Goal: Browse casually: Explore the website without a specific task or goal

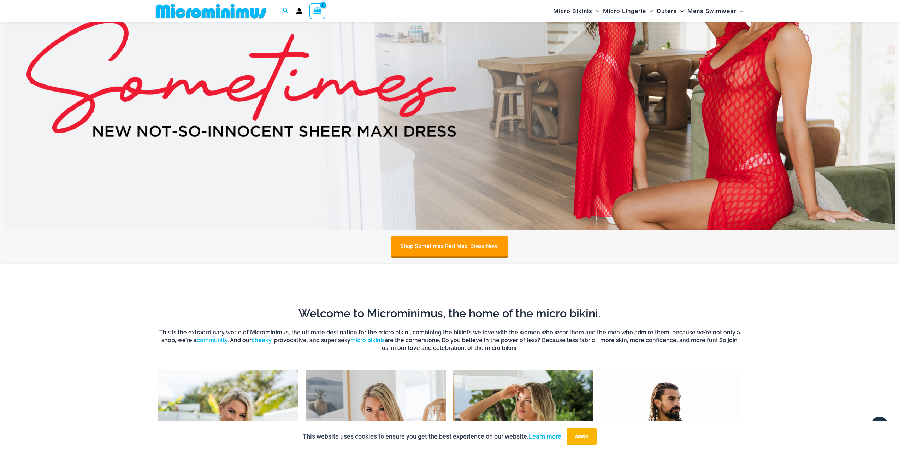
scroll to position [454, 0]
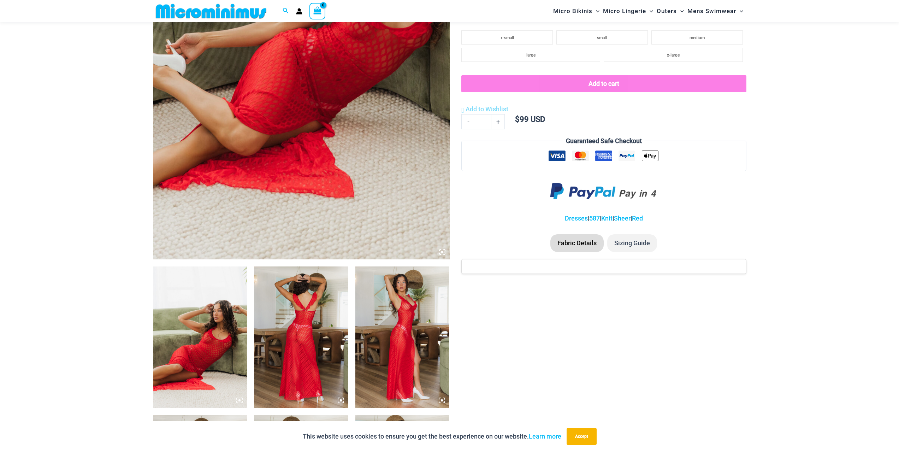
scroll to position [313, 0]
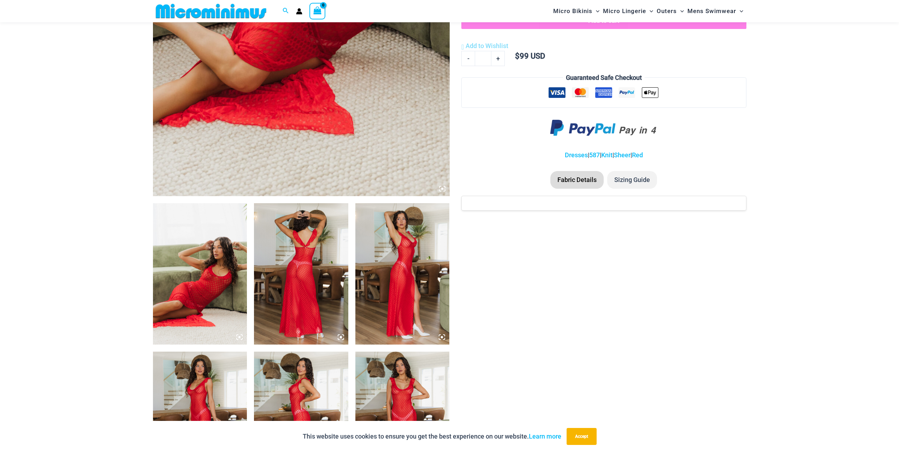
click at [248, 302] on div at bounding box center [301, 196] width 297 height 891
click at [229, 301] on img at bounding box center [200, 273] width 94 height 141
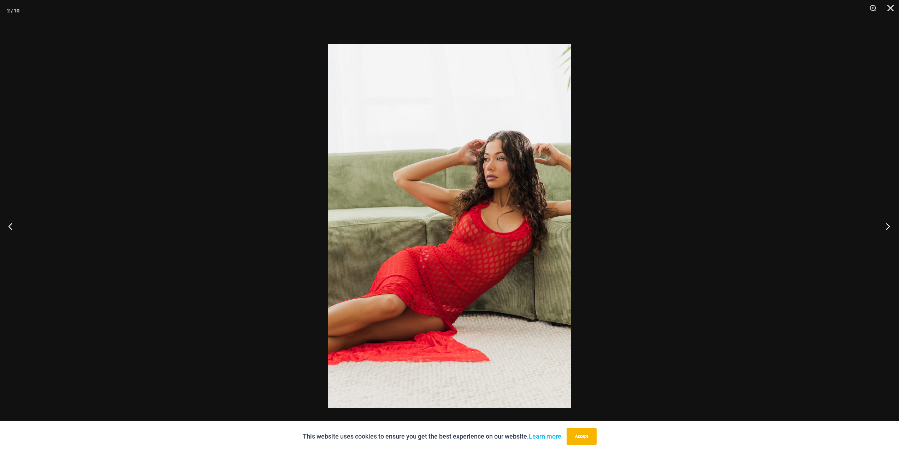
click at [881, 227] on button "Next" at bounding box center [886, 226] width 27 height 35
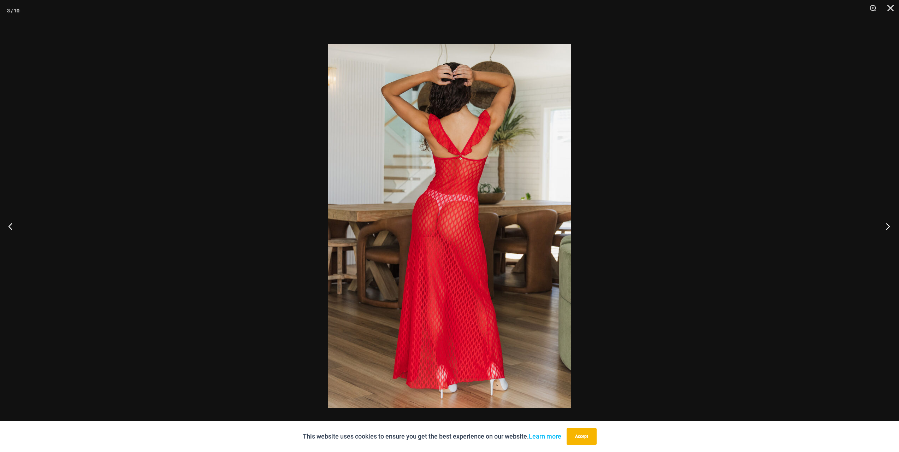
click at [881, 227] on button "Next" at bounding box center [886, 226] width 27 height 35
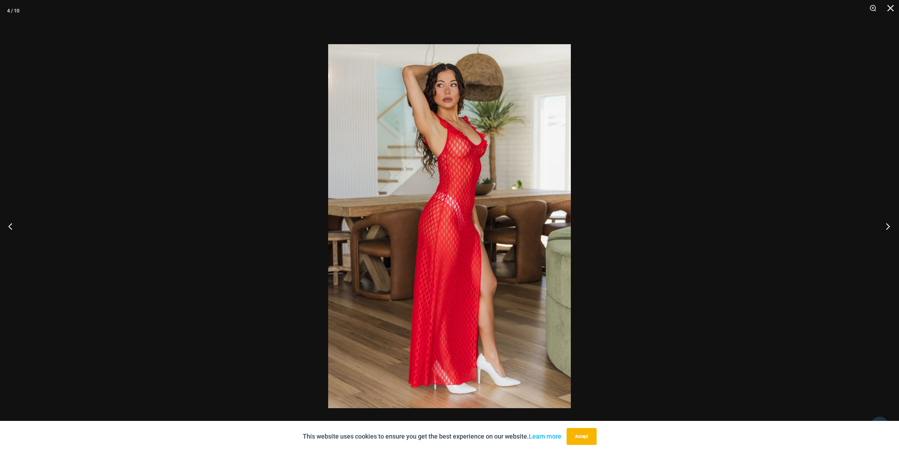
click at [881, 227] on button "Next" at bounding box center [886, 226] width 27 height 35
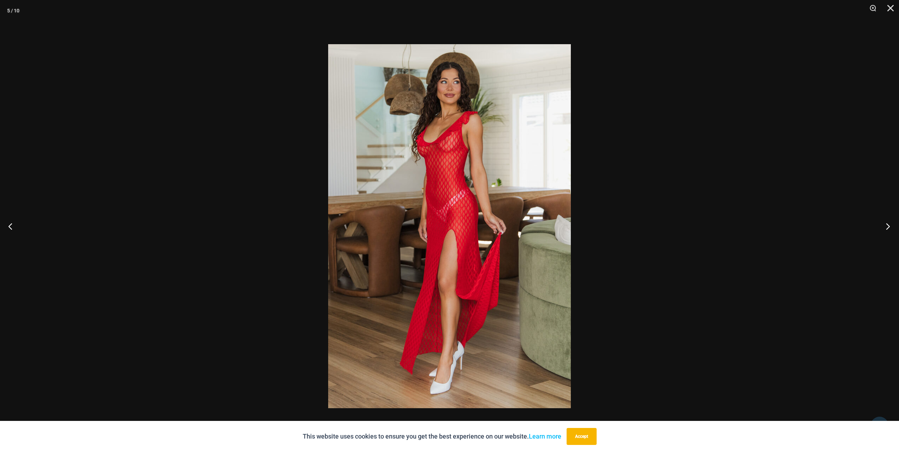
click at [881, 227] on button "Next" at bounding box center [886, 226] width 27 height 35
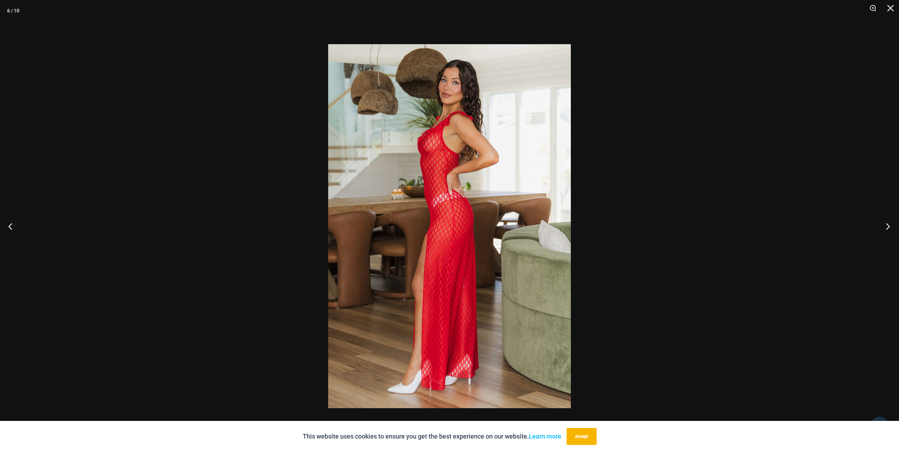
click at [881, 227] on button "Next" at bounding box center [886, 226] width 27 height 35
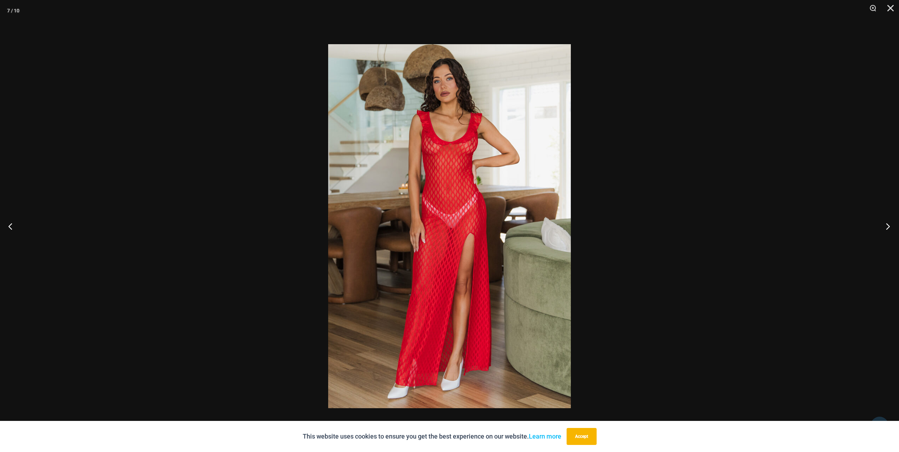
click at [881, 227] on button "Next" at bounding box center [886, 226] width 27 height 35
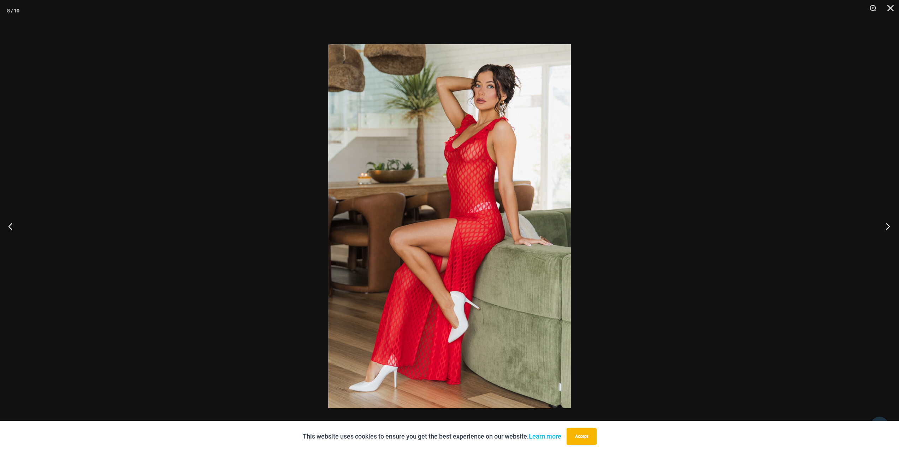
click at [881, 227] on button "Next" at bounding box center [886, 226] width 27 height 35
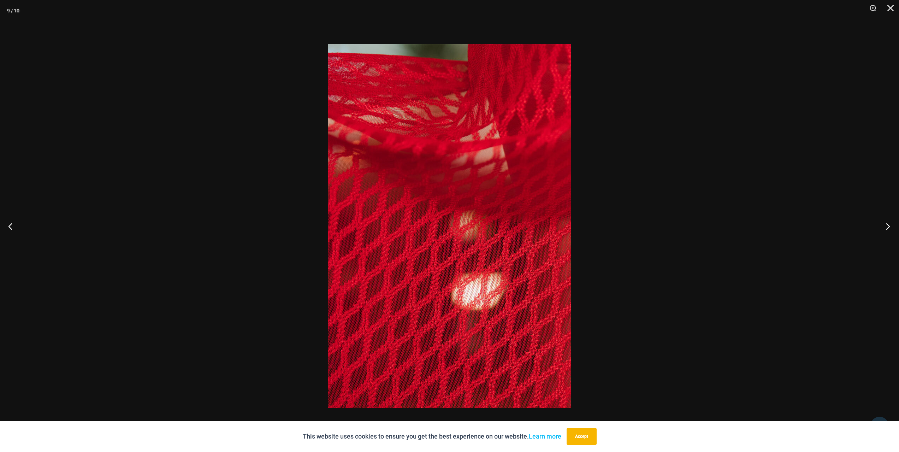
click at [881, 227] on button "Next" at bounding box center [886, 226] width 27 height 35
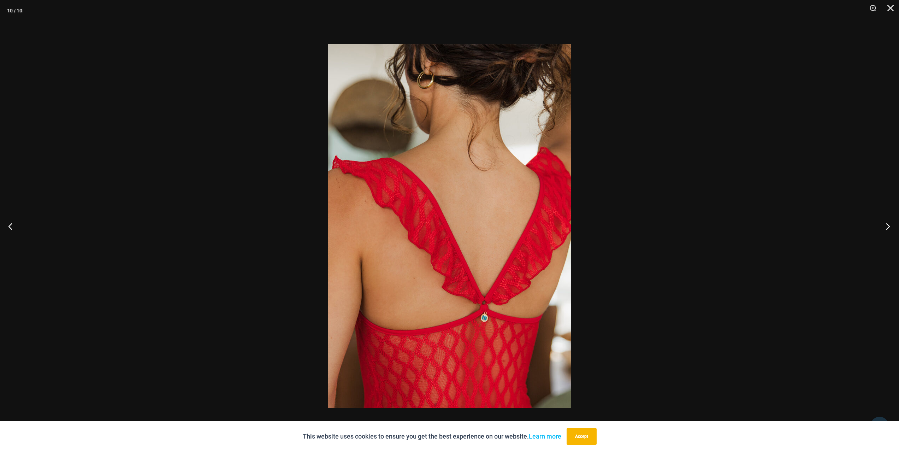
click at [881, 227] on button "Next" at bounding box center [886, 226] width 27 height 35
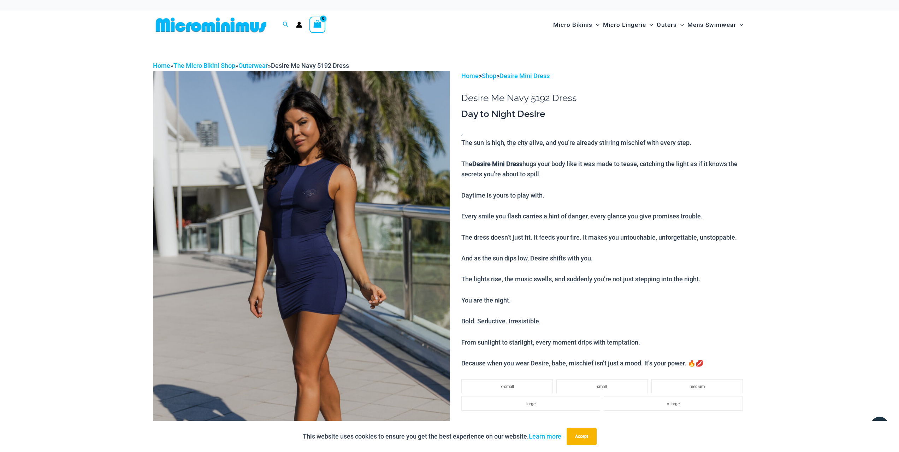
click at [333, 236] on img at bounding box center [301, 293] width 297 height 445
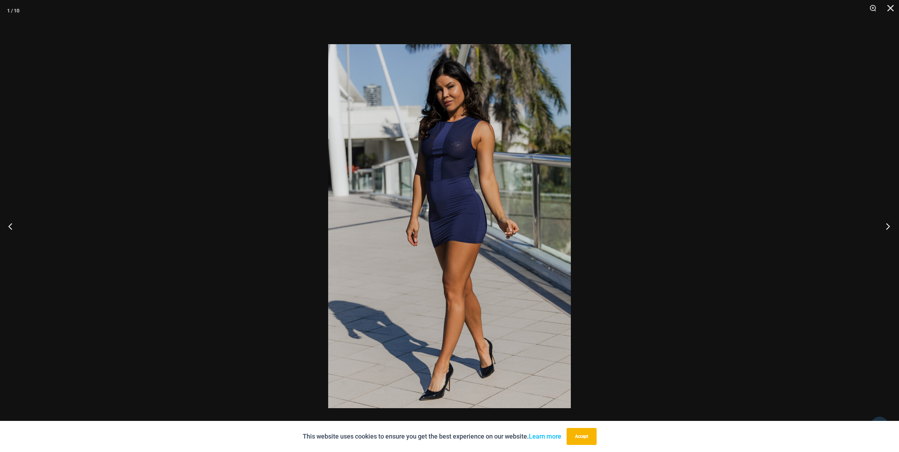
click at [887, 225] on button "Next" at bounding box center [886, 226] width 27 height 35
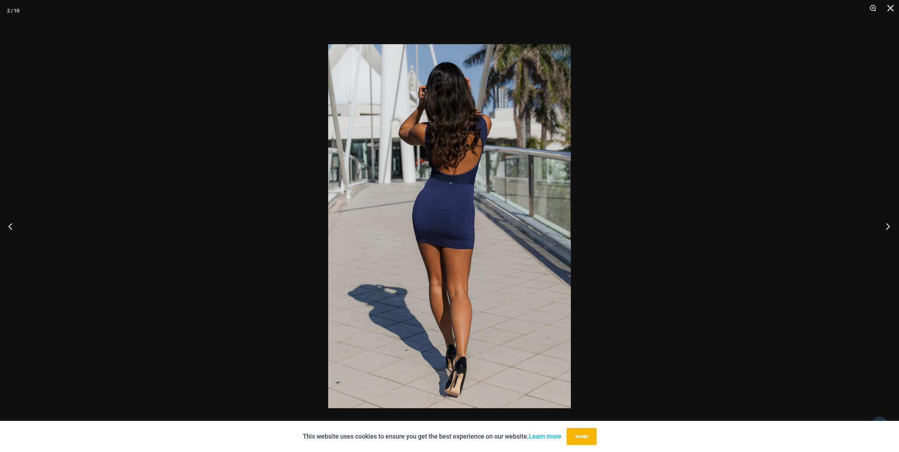
click at [887, 225] on button "Next" at bounding box center [886, 226] width 27 height 35
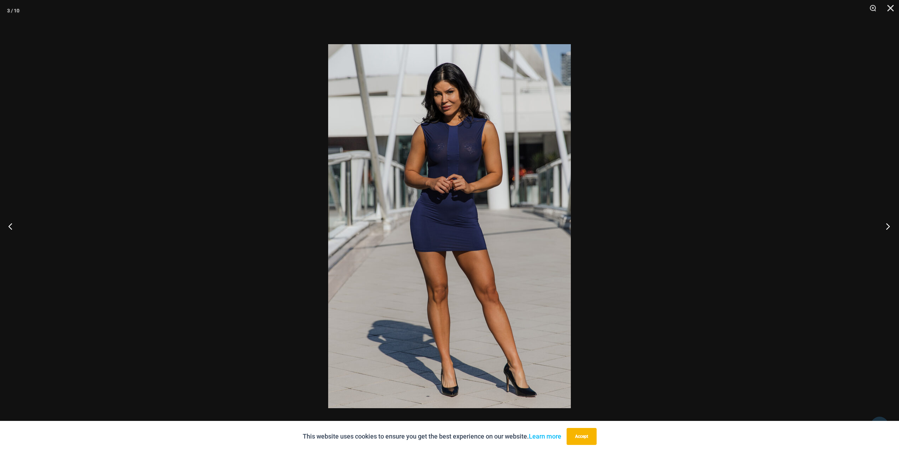
click at [887, 225] on button "Next" at bounding box center [886, 226] width 27 height 35
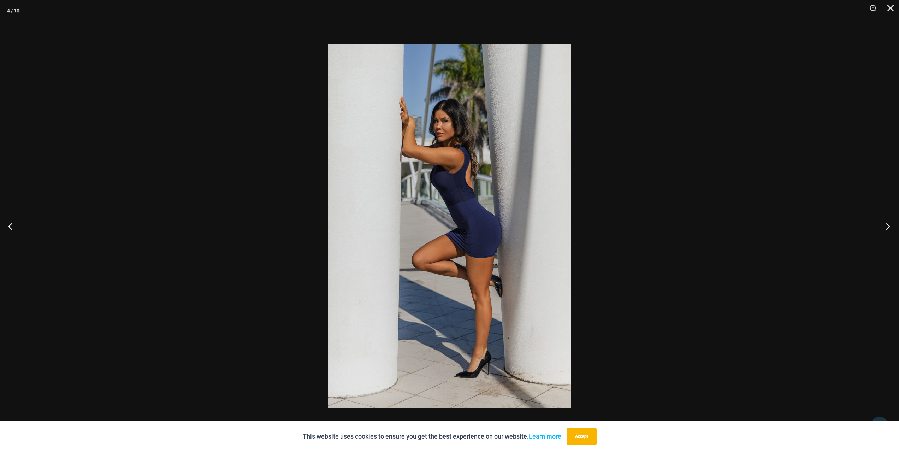
click at [887, 225] on button "Next" at bounding box center [886, 226] width 27 height 35
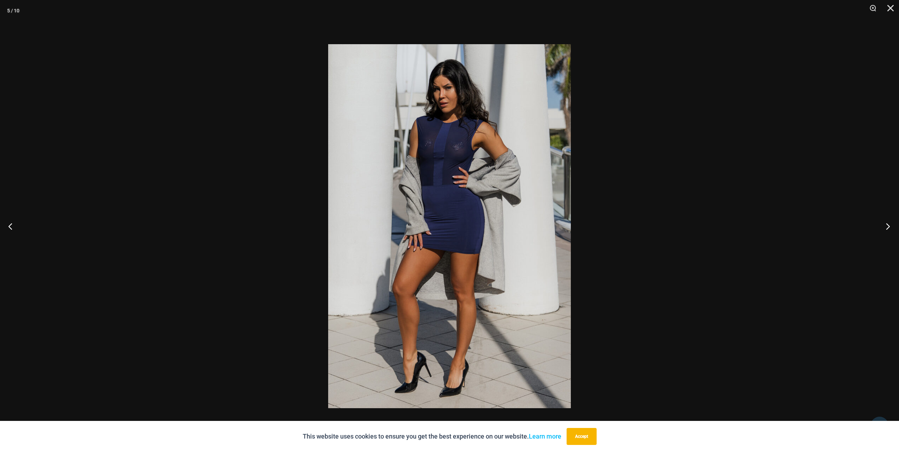
click at [887, 225] on button "Next" at bounding box center [886, 226] width 27 height 35
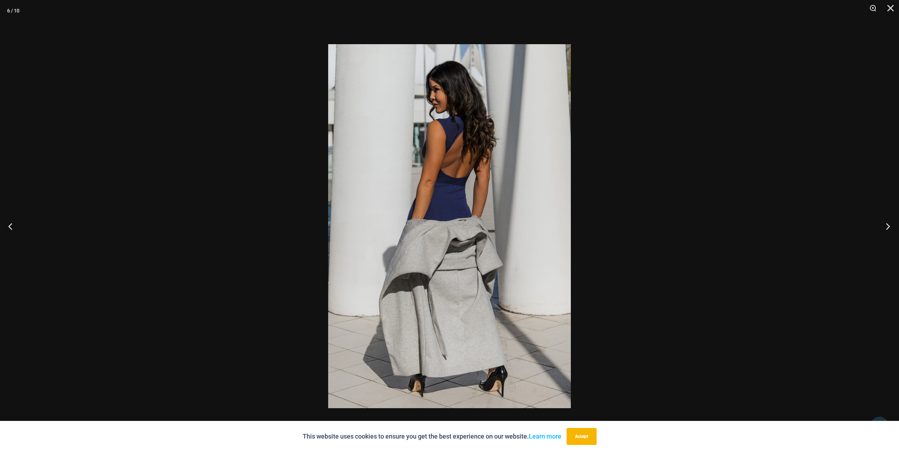
click at [887, 225] on button "Next" at bounding box center [886, 226] width 27 height 35
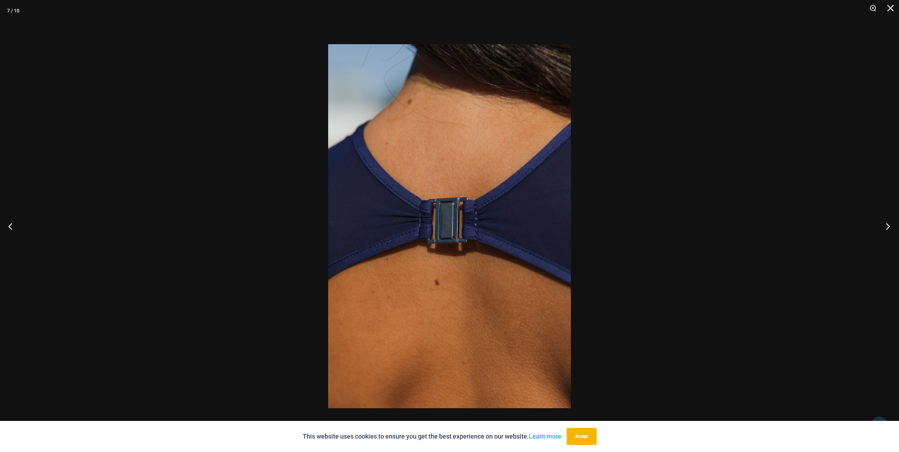
click at [887, 225] on button "Next" at bounding box center [886, 226] width 27 height 35
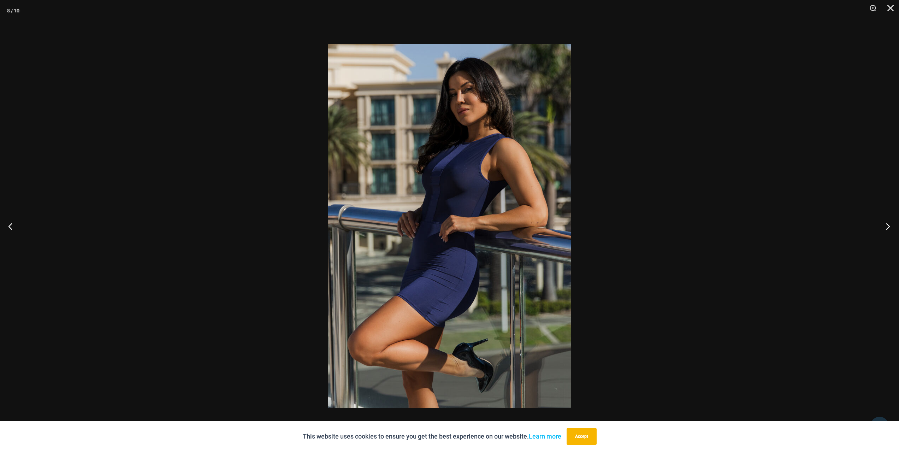
click at [887, 225] on button "Next" at bounding box center [886, 226] width 27 height 35
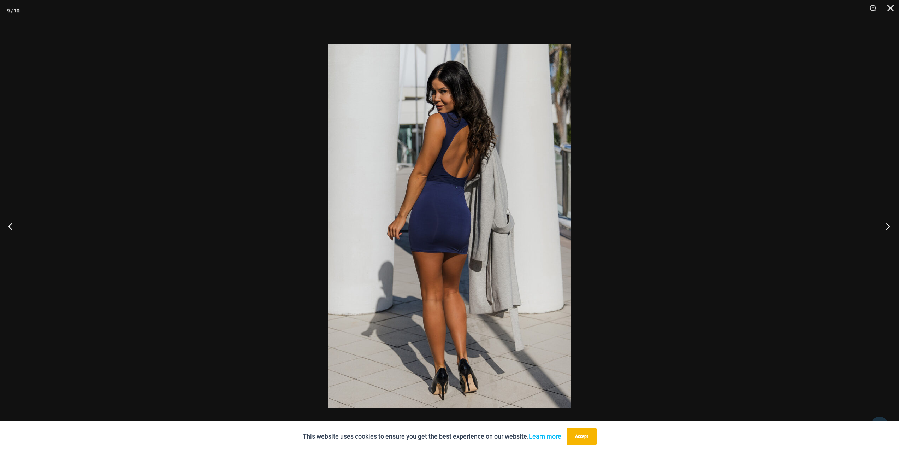
click at [887, 225] on button "Next" at bounding box center [886, 226] width 27 height 35
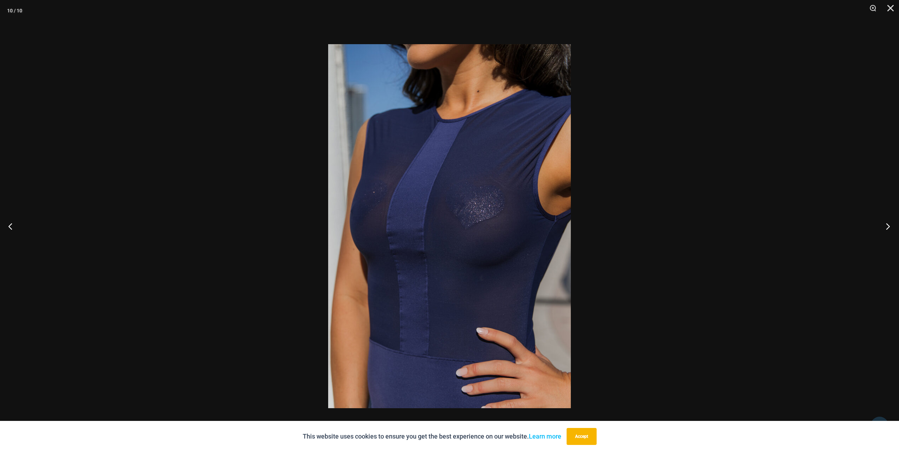
click at [887, 225] on button "Next" at bounding box center [886, 226] width 27 height 35
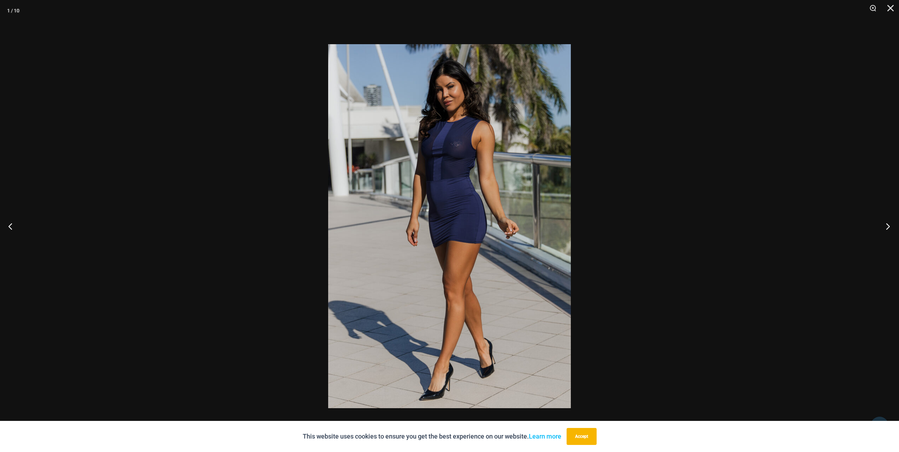
click at [887, 225] on button "Next" at bounding box center [886, 226] width 27 height 35
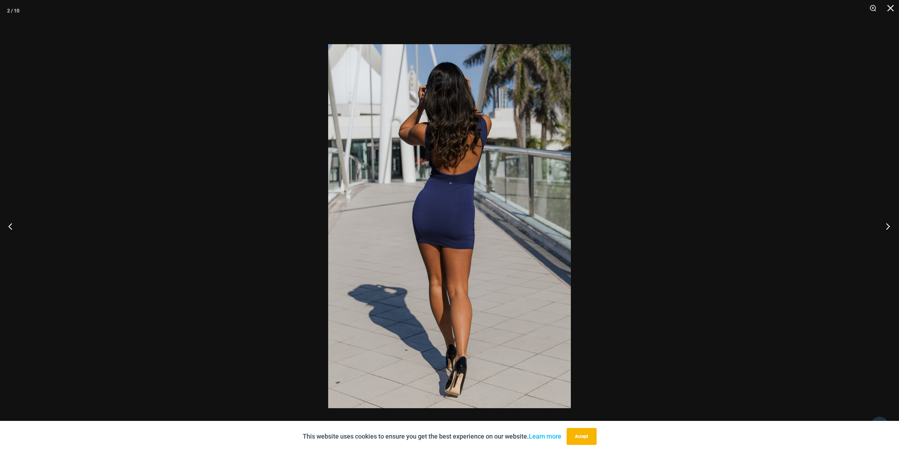
click at [887, 225] on button "Next" at bounding box center [886, 226] width 27 height 35
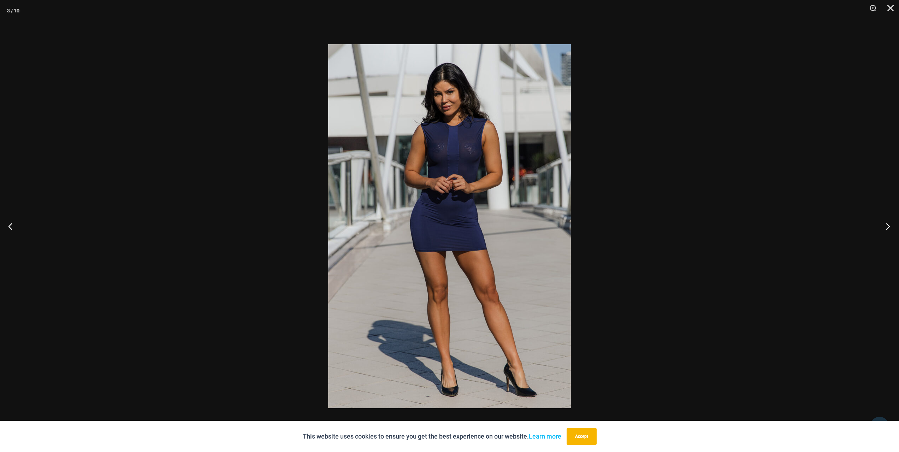
click at [887, 225] on button "Next" at bounding box center [886, 226] width 27 height 35
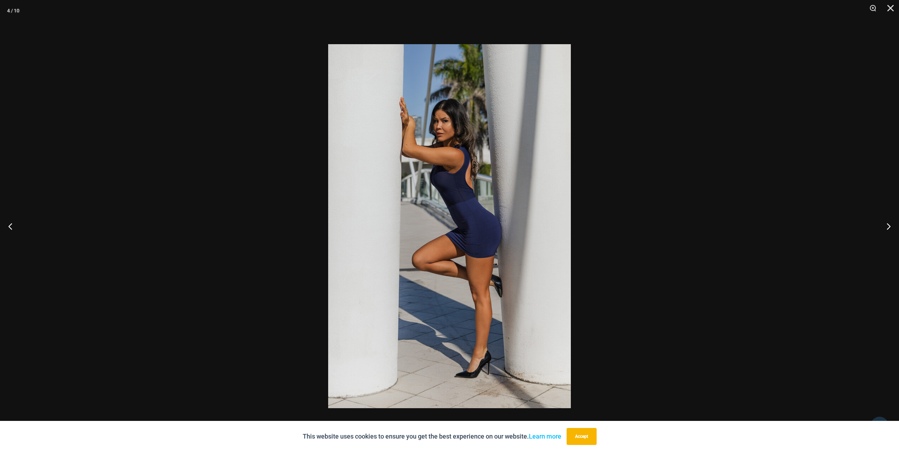
click at [778, 180] on div at bounding box center [449, 226] width 899 height 452
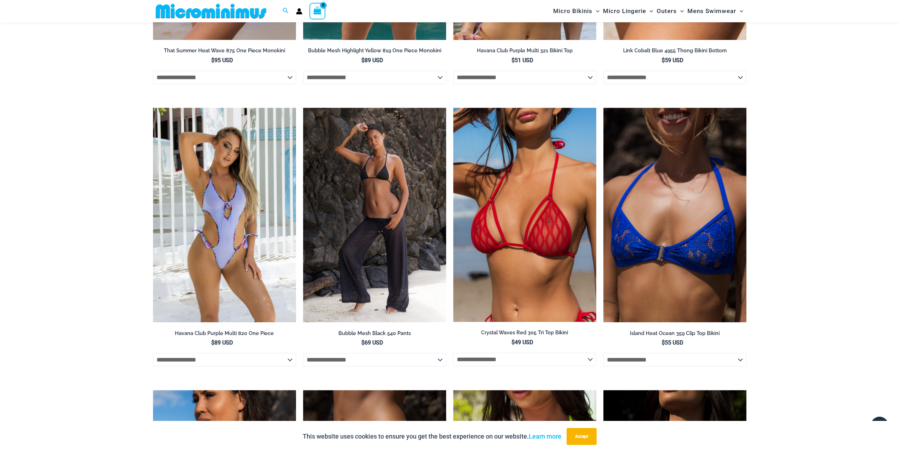
scroll to position [1195, 0]
